Goal: Task Accomplishment & Management: Manage account settings

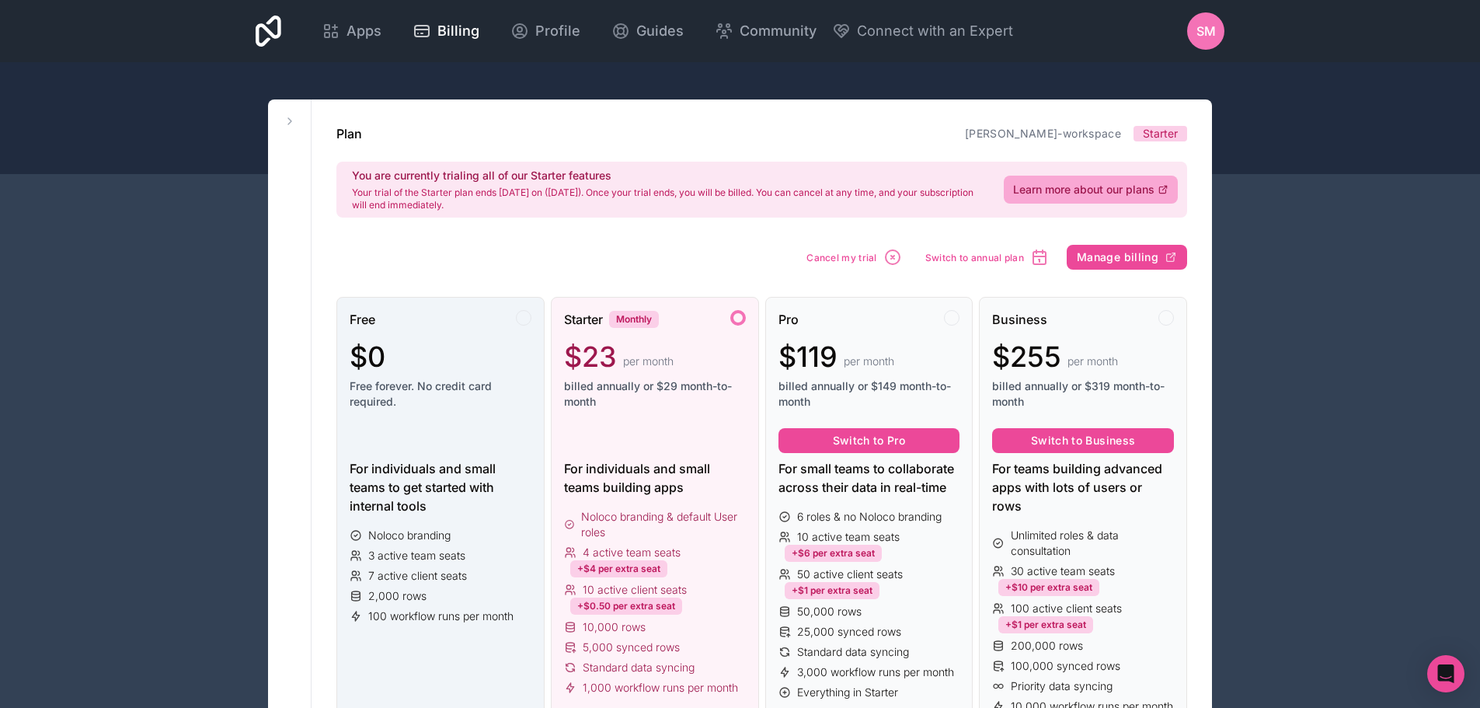
click at [523, 320] on div at bounding box center [524, 318] width 16 height 16
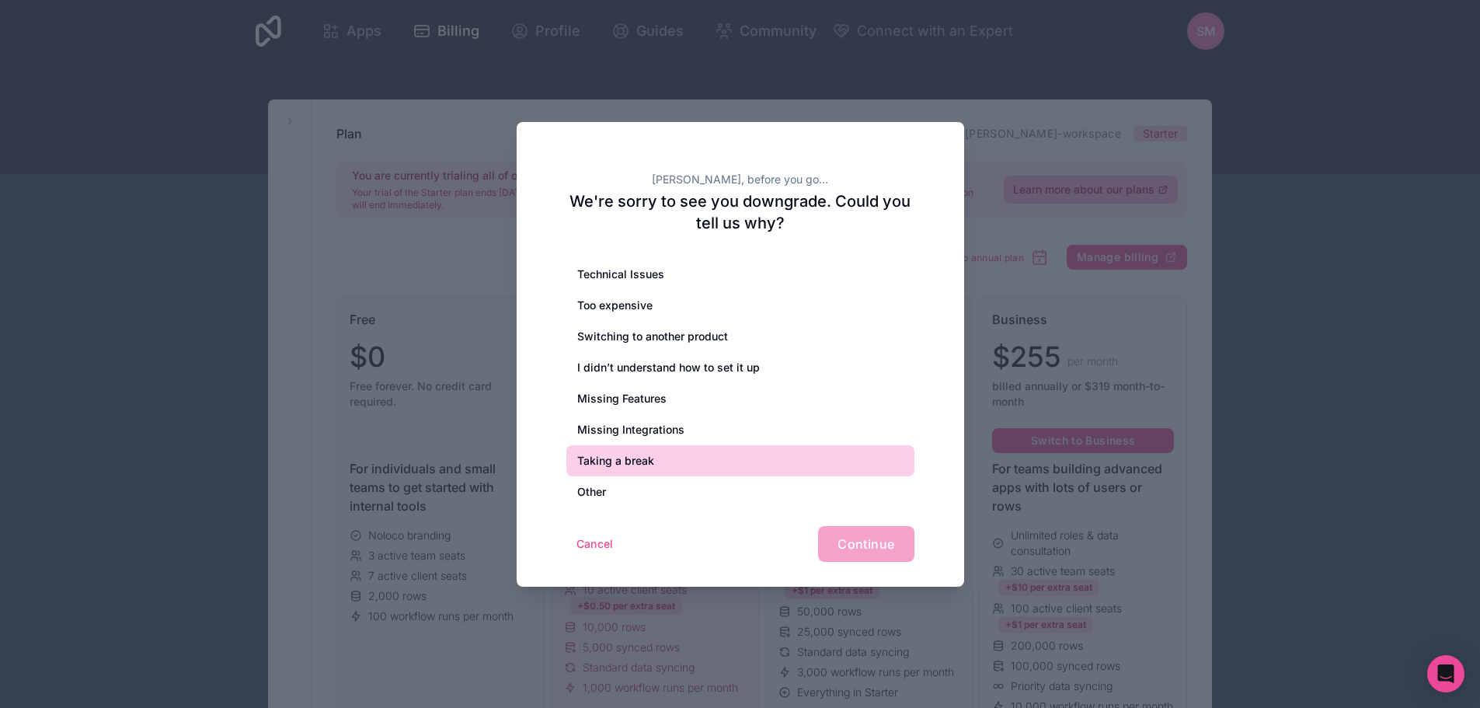
click at [621, 458] on div "Taking a break" at bounding box center [740, 460] width 348 height 31
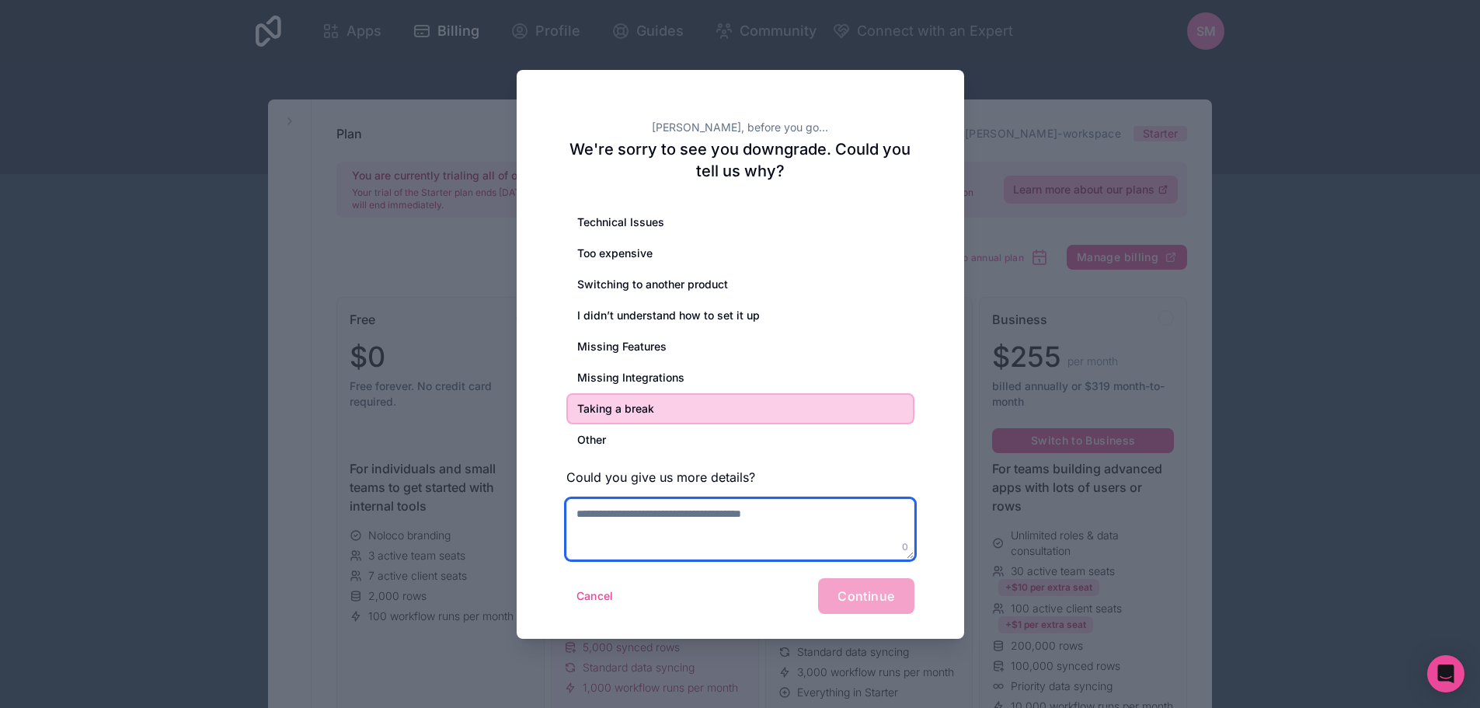
click at [709, 524] on textarea at bounding box center [740, 529] width 348 height 61
type textarea "*"
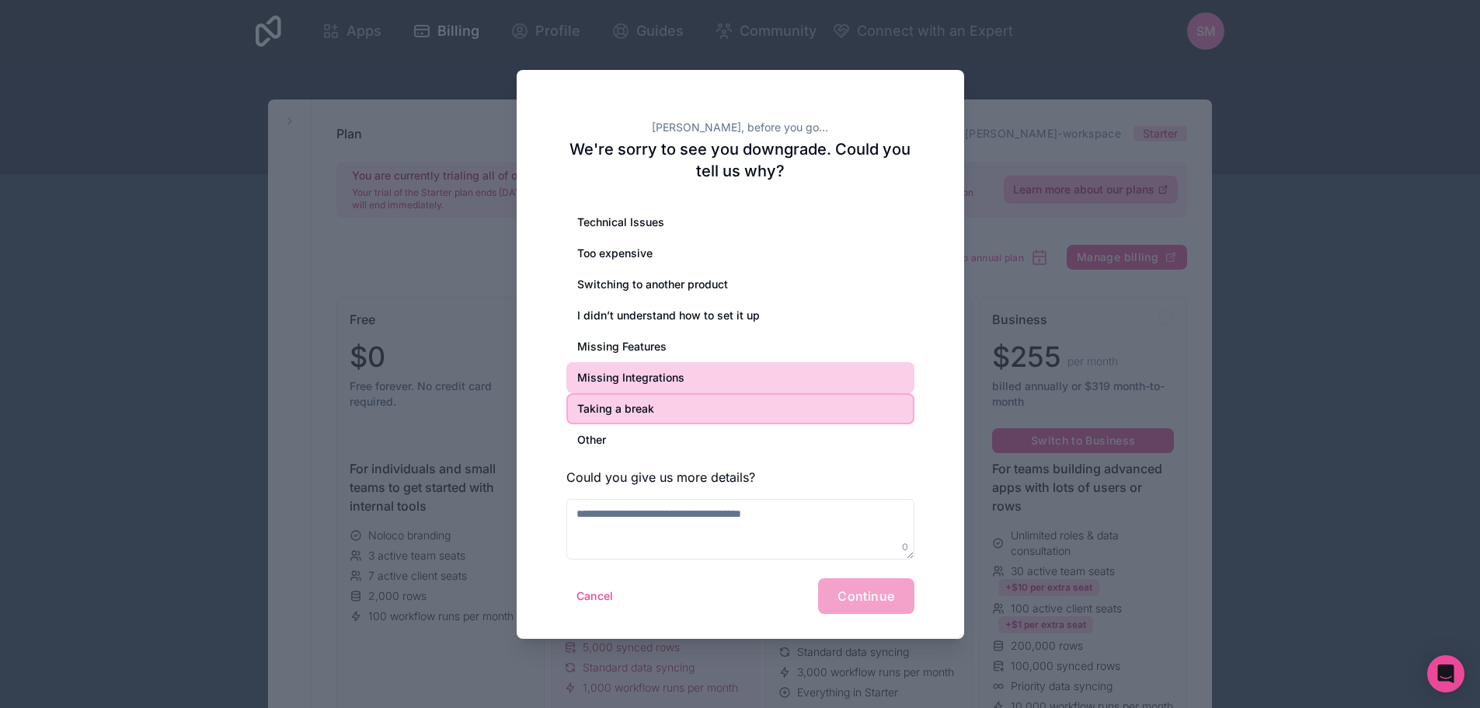
click at [614, 373] on div "Missing Integrations" at bounding box center [740, 377] width 348 height 31
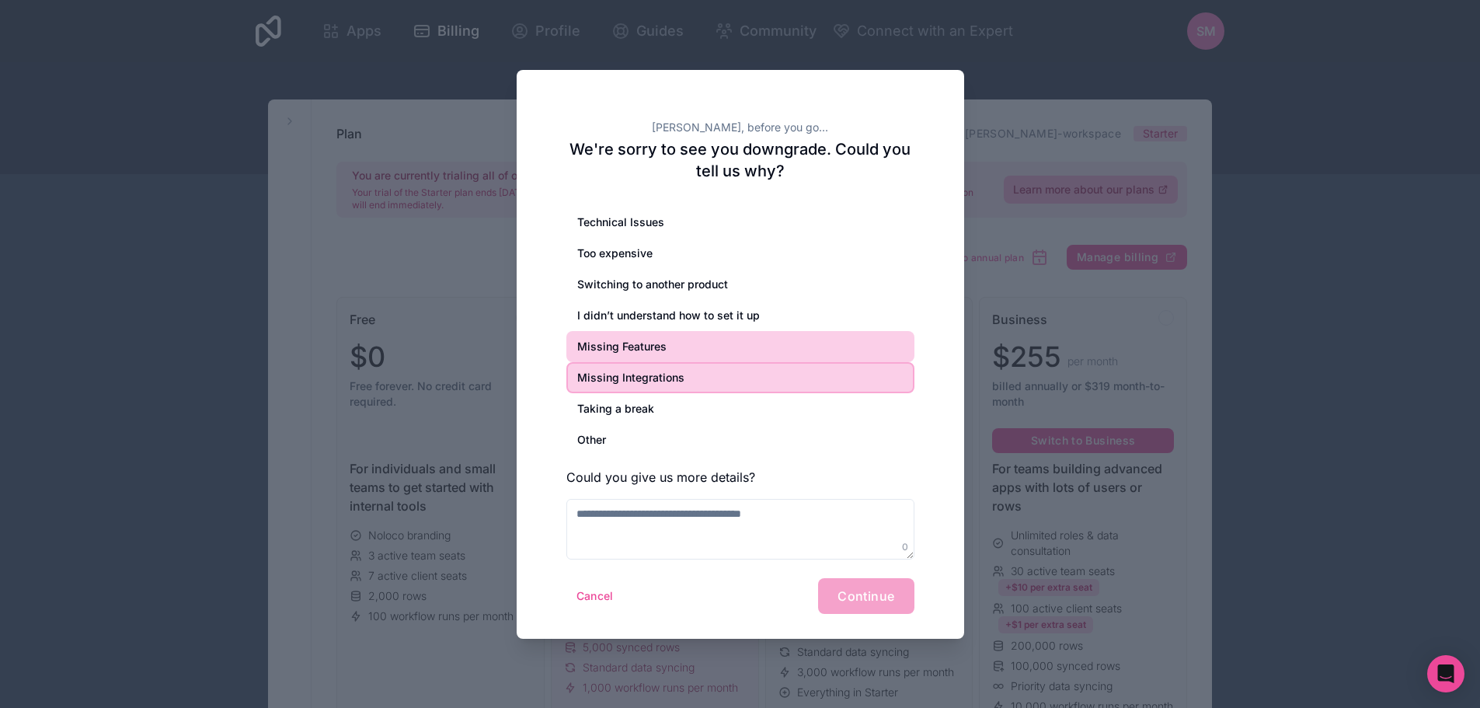
click at [622, 347] on div "Missing Features" at bounding box center [740, 346] width 348 height 31
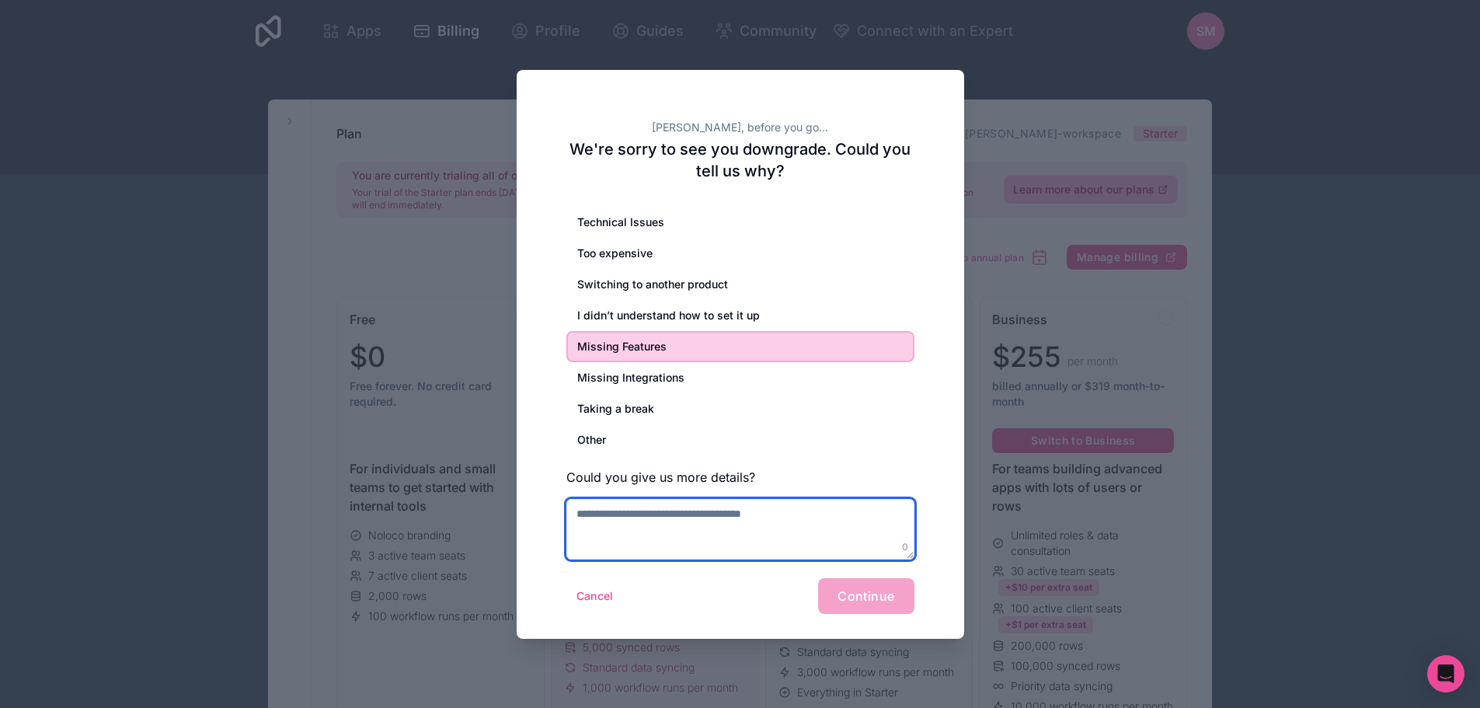
click at [694, 531] on textarea at bounding box center [740, 529] width 348 height 61
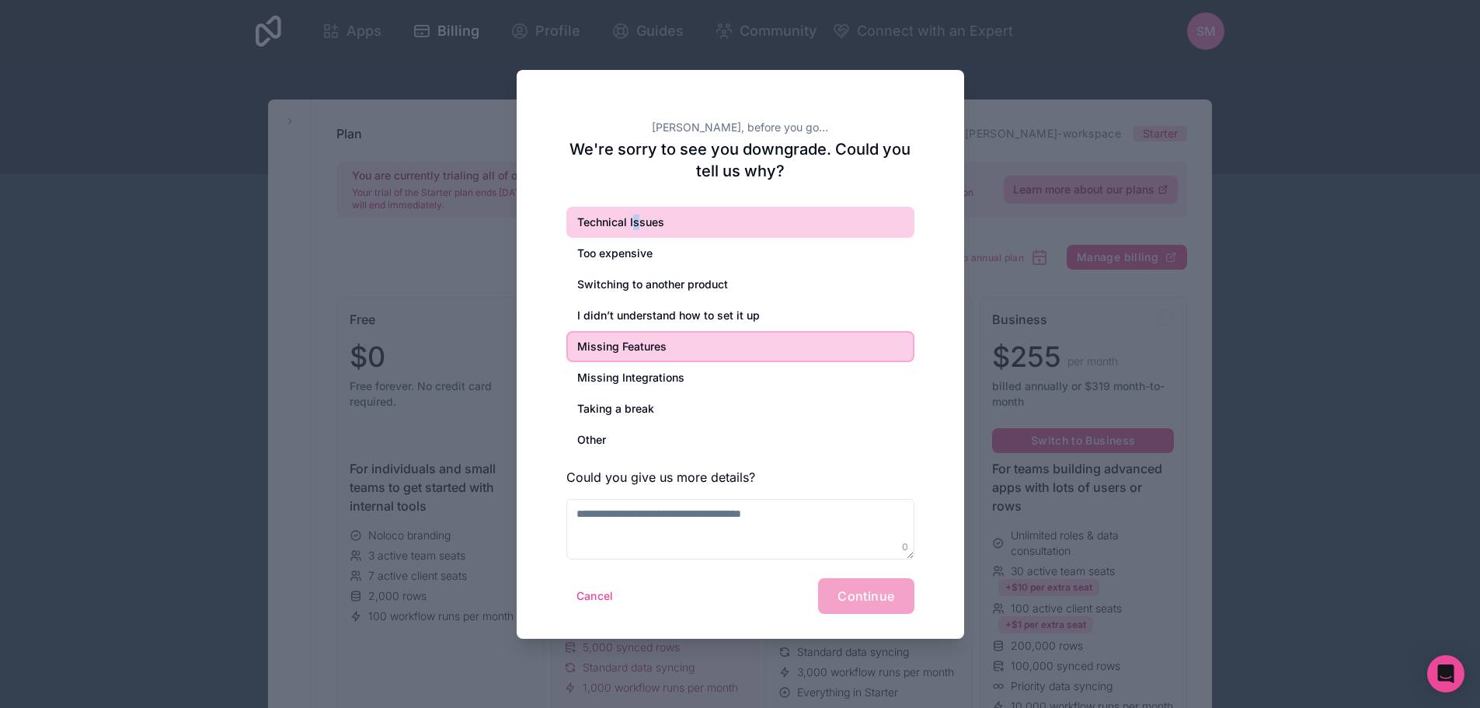
click at [635, 221] on div "Technical Issues" at bounding box center [740, 222] width 348 height 31
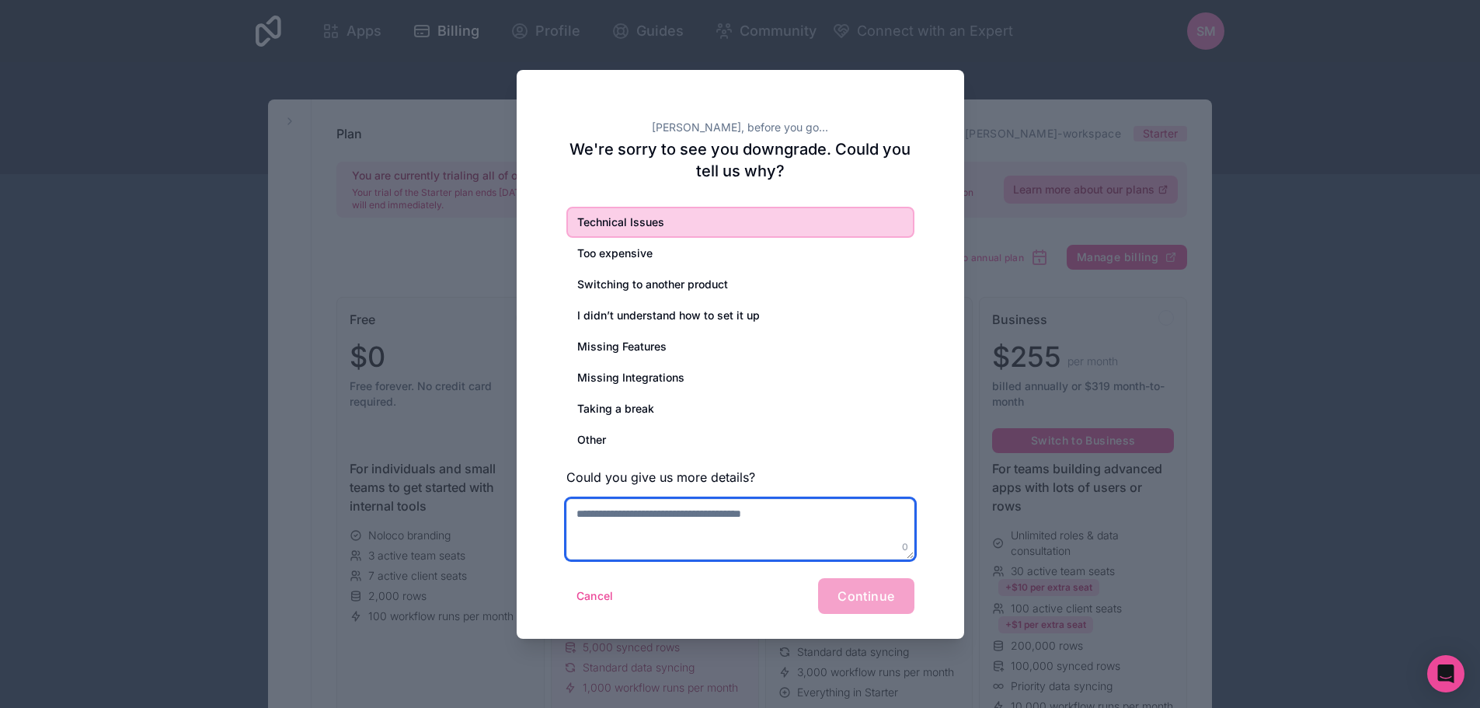
click at [665, 518] on textarea at bounding box center [740, 529] width 348 height 61
drag, startPoint x: 702, startPoint y: 513, endPoint x: 510, endPoint y: 499, distance: 193.1
click at [510, 499] on div "**********" at bounding box center [740, 354] width 1480 height 708
type textarea "**********"
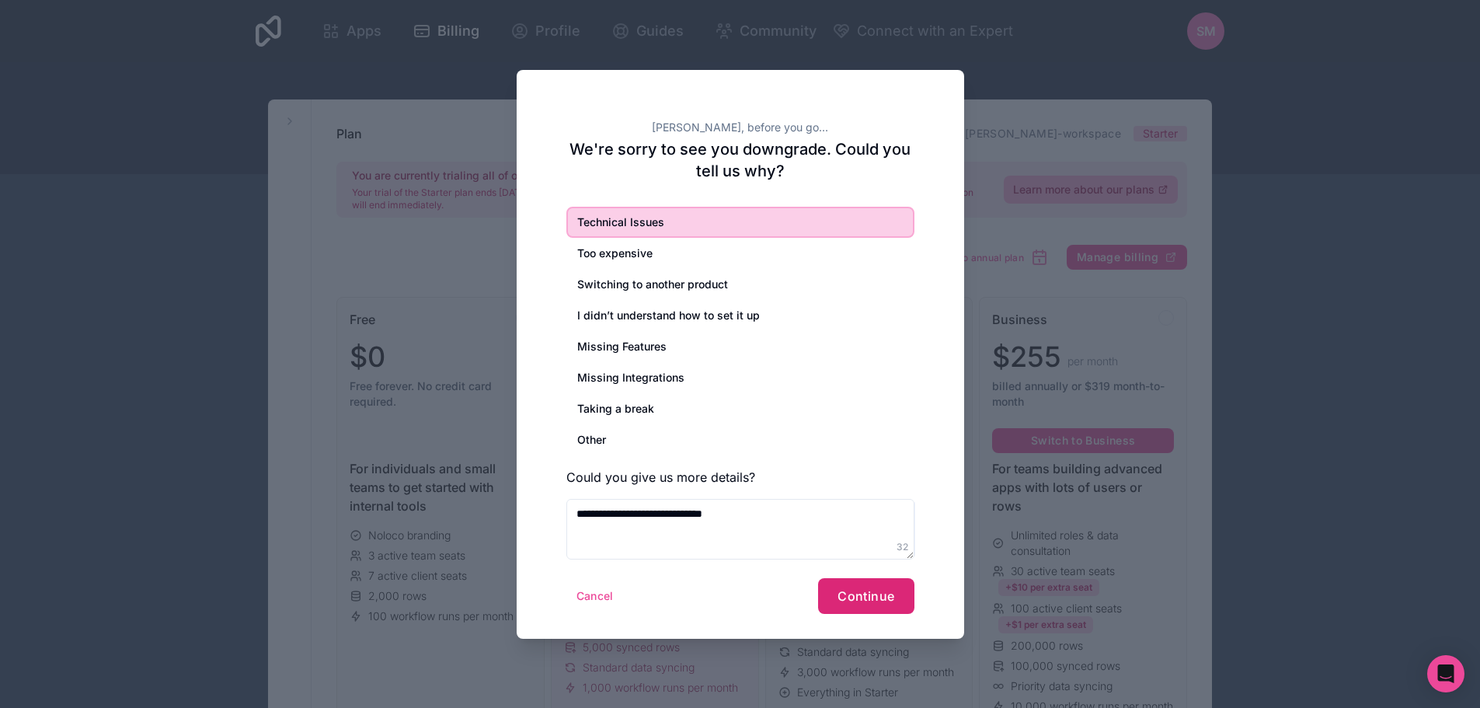
click at [871, 597] on span "Continue" at bounding box center [865, 596] width 57 height 16
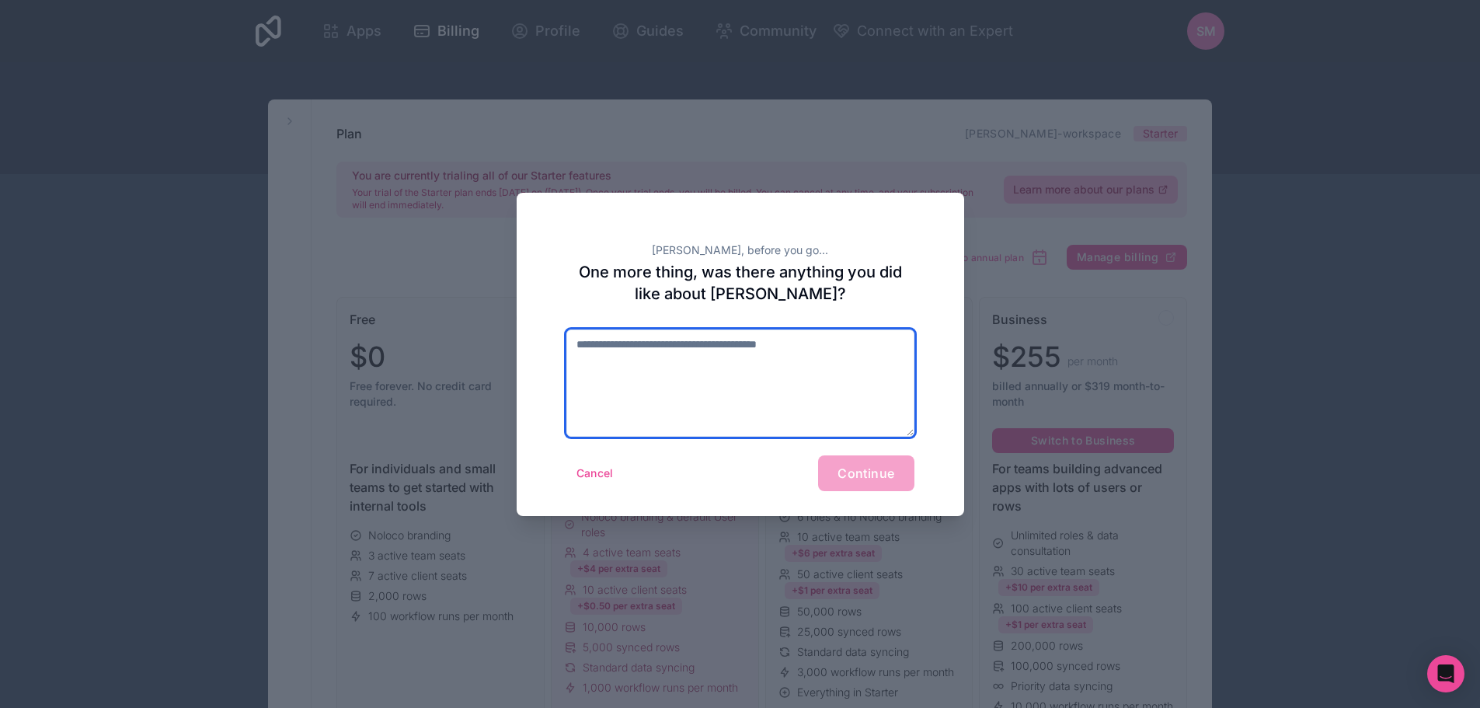
click at [717, 365] on textarea at bounding box center [740, 382] width 348 height 107
type textarea "**********"
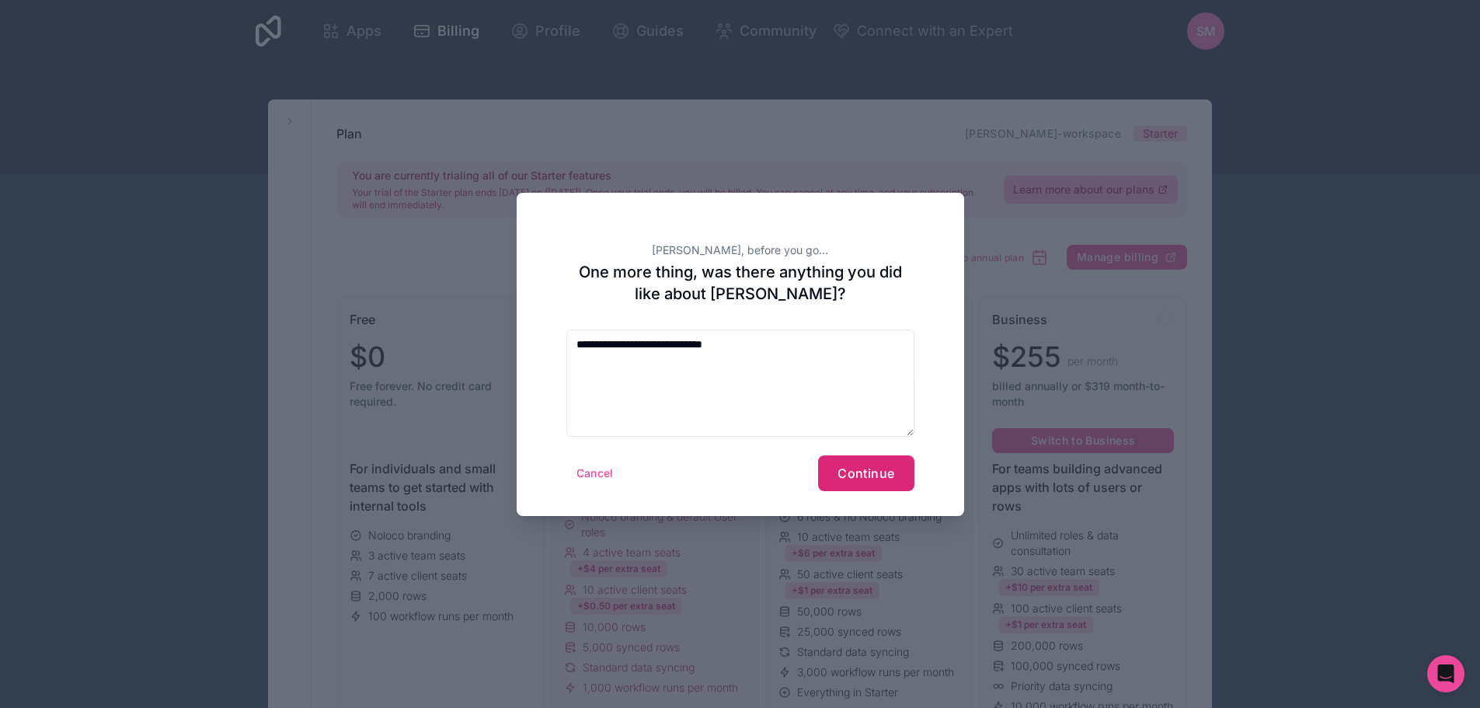
click at [866, 478] on span "Continue" at bounding box center [865, 473] width 57 height 16
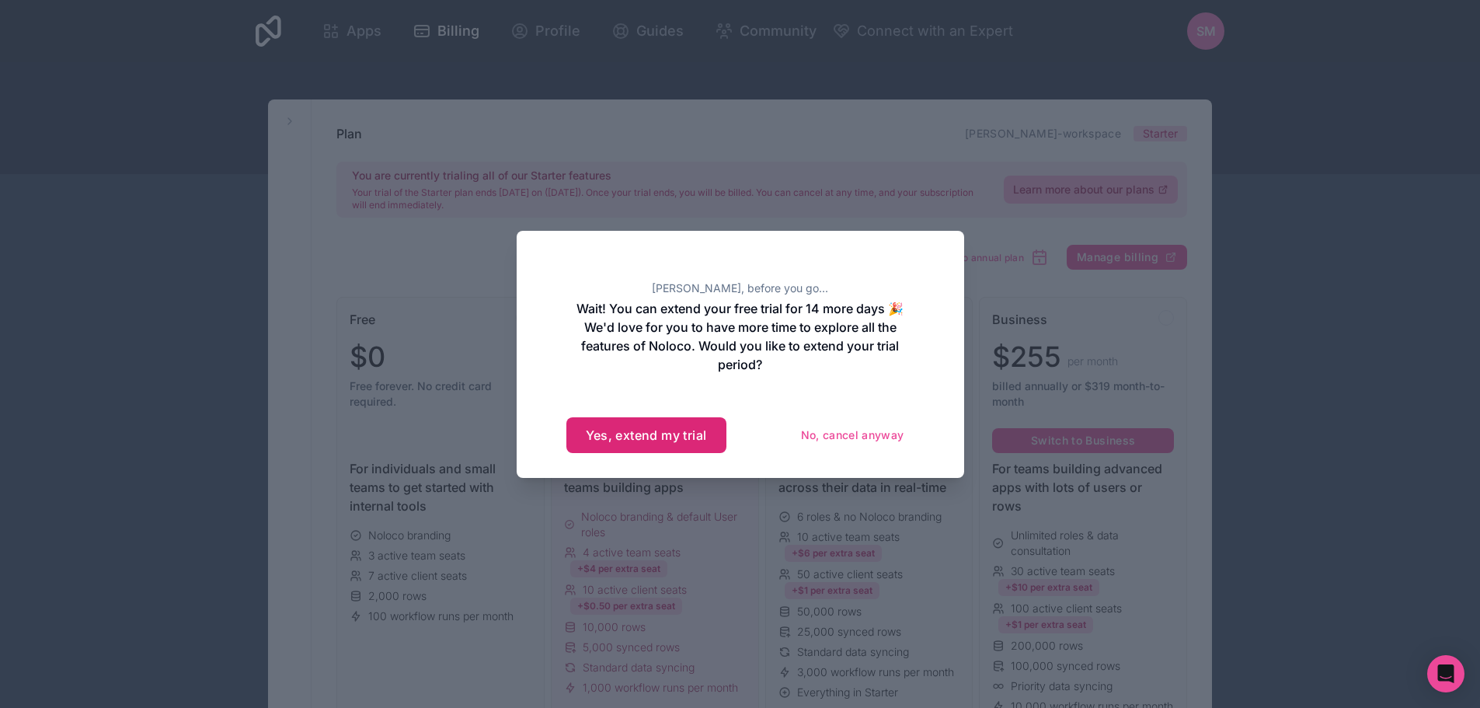
click at [666, 433] on button "Yes, extend my trial" at bounding box center [646, 435] width 160 height 36
